Goal: Find specific page/section: Find specific page/section

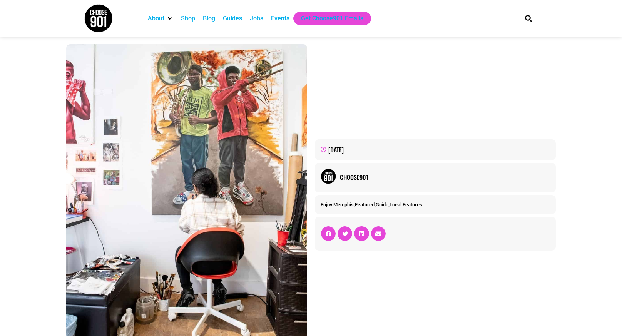
click at [279, 20] on div "Events" at bounding box center [280, 18] width 18 height 9
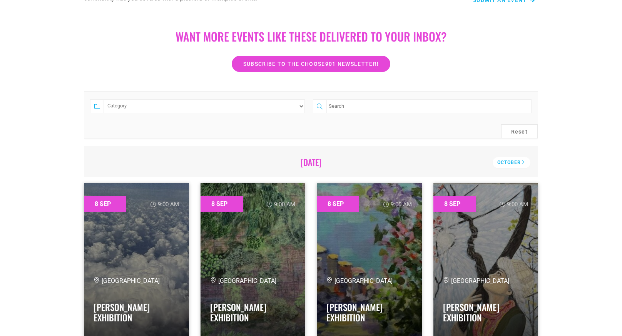
scroll to position [133, 0]
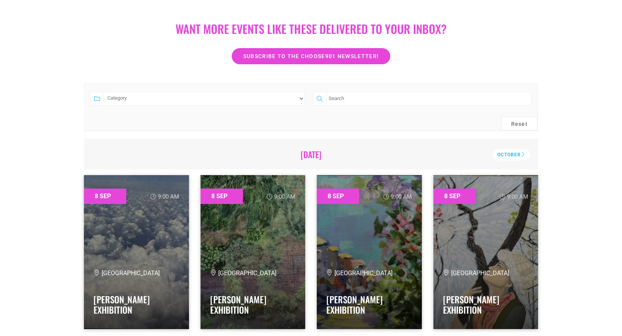
click at [298, 98] on select "Category Adults Only Career Comedy Education Family Family Friendly Festival Fi…" at bounding box center [204, 99] width 201 height 14
select select "1585"
click at [104, 92] on select "Category Adults Only Career Comedy Education Family Family Friendly Festival Fi…" at bounding box center [204, 99] width 201 height 14
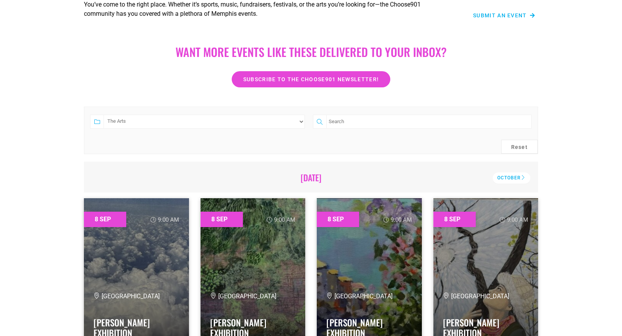
scroll to position [0, 0]
